Goal: Task Accomplishment & Management: Manage account settings

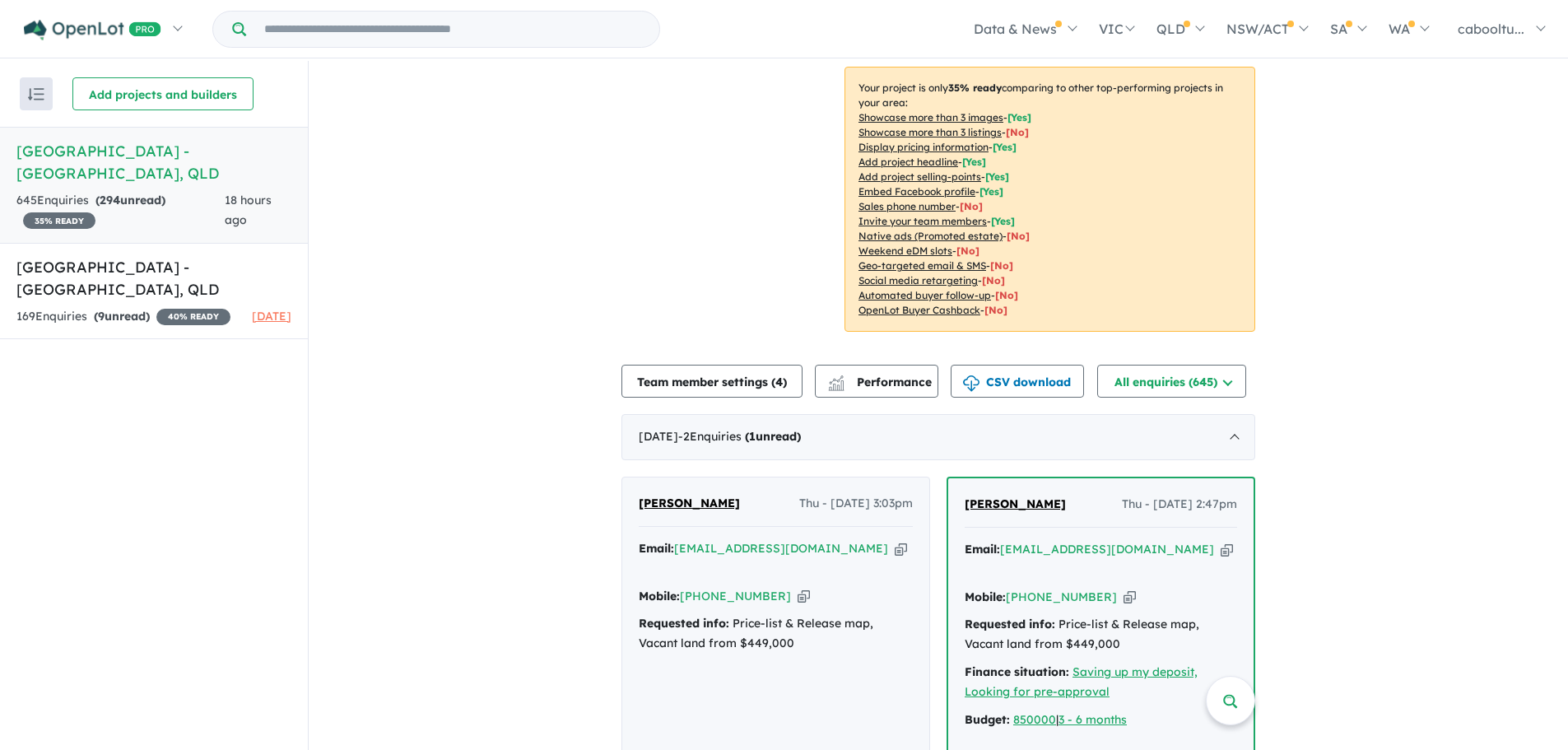
scroll to position [412, 0]
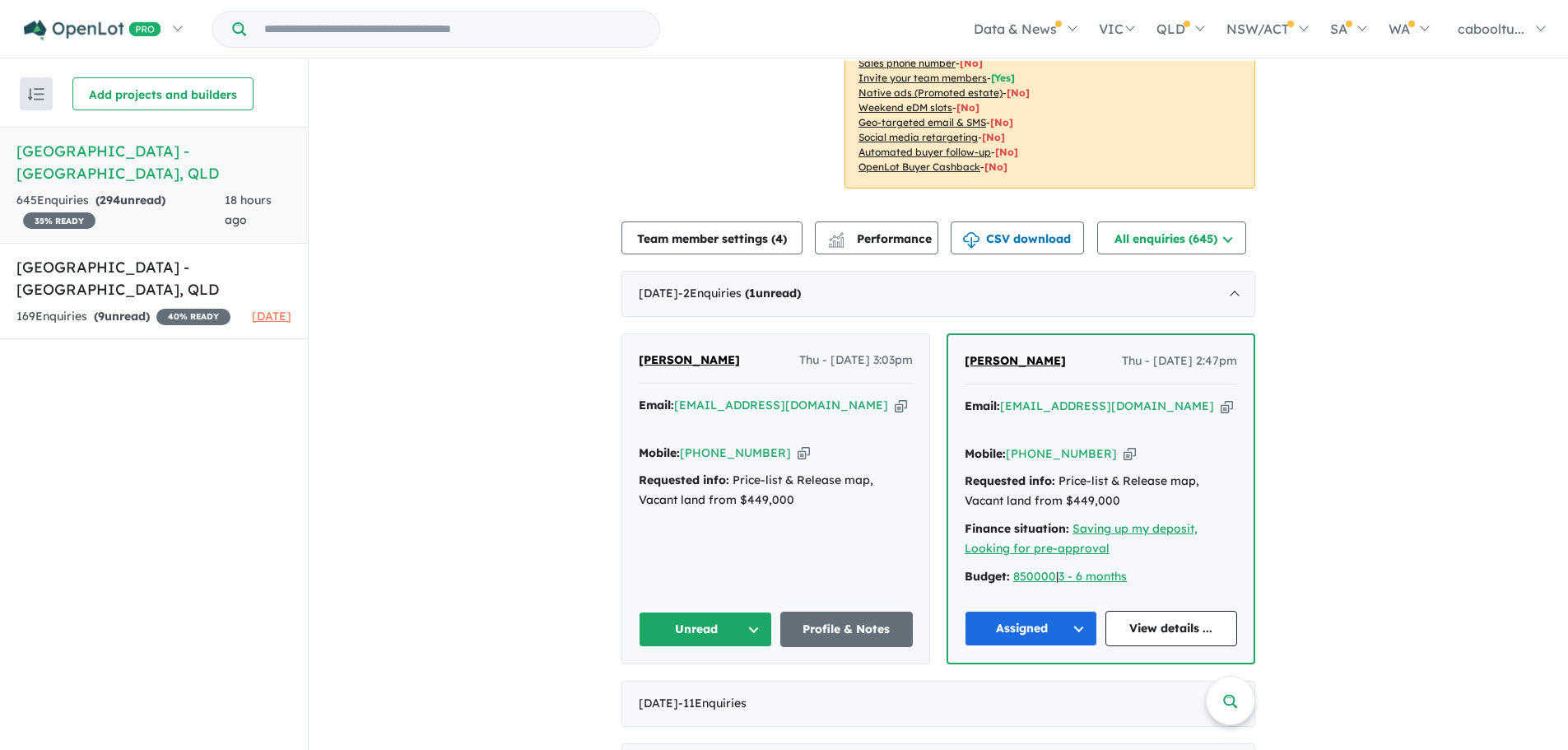
click at [895, 397] on icon "button" at bounding box center [901, 405] width 12 height 17
click at [798, 444] on icon "button" at bounding box center [804, 452] width 12 height 17
drag, startPoint x: 725, startPoint y: 337, endPoint x: 631, endPoint y: 335, distance: 94.0
click at [631, 335] on div "[PERSON_NAME] Thu - [DATE] 3:03pm Email: [EMAIL_ADDRESS][DOMAIN_NAME] Copied! M…" at bounding box center [775, 499] width 307 height 329
copy span "[PERSON_NAME]"
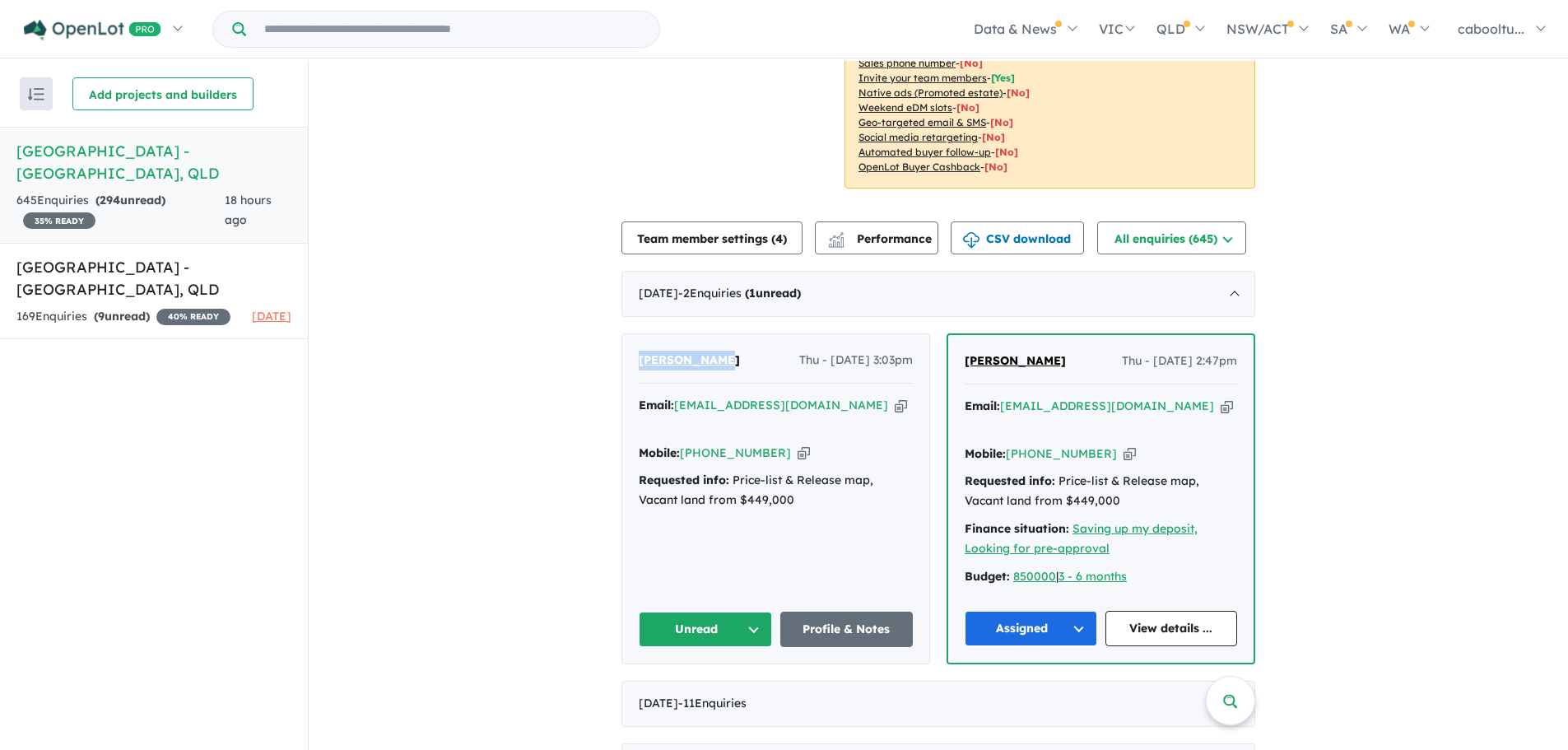
drag, startPoint x: 696, startPoint y: 578, endPoint x: 706, endPoint y: 576, distance: 10.2
click at [699, 611] on button "Unread" at bounding box center [706, 629] width 133 height 36
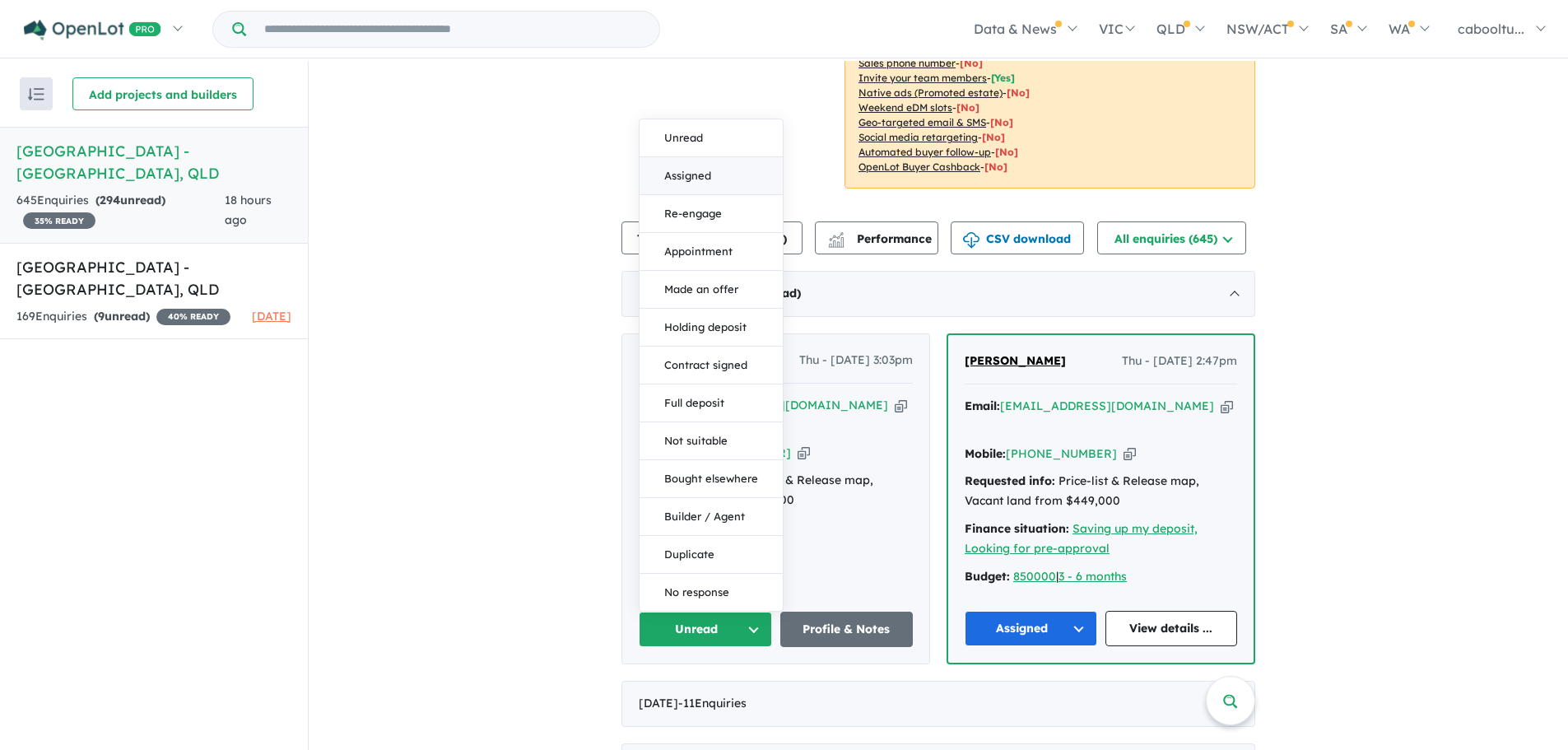
click at [707, 157] on button "Assigned" at bounding box center [711, 176] width 143 height 38
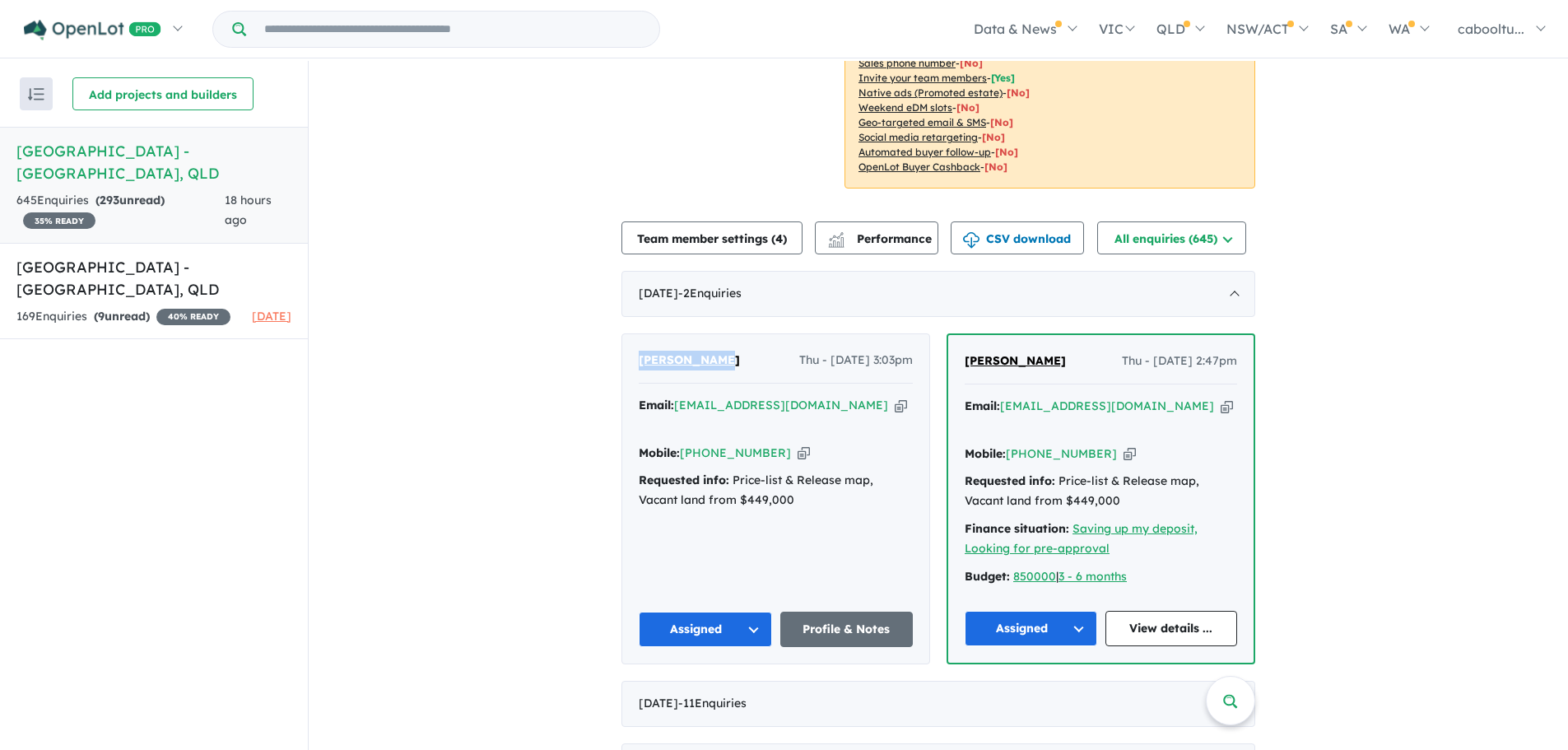
click at [798, 444] on icon "button" at bounding box center [804, 452] width 12 height 17
copy span "[PERSON_NAME]"
